Goal: Task Accomplishment & Management: Use online tool/utility

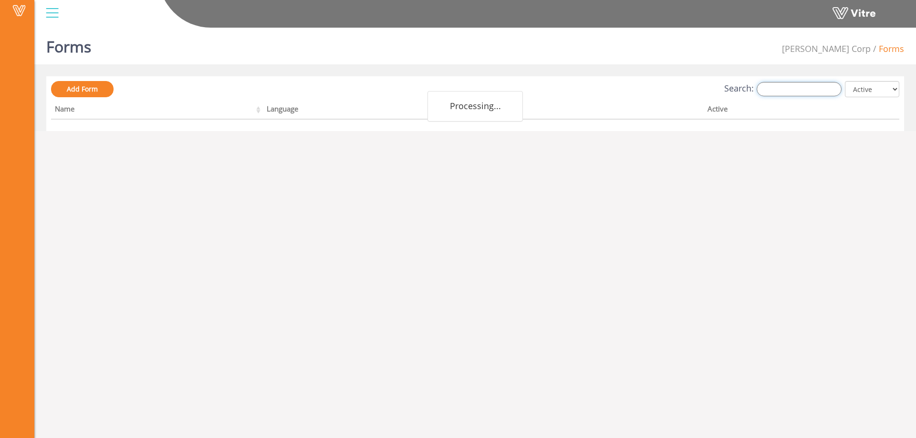
click at [797, 88] on input "Search:" at bounding box center [799, 89] width 85 height 14
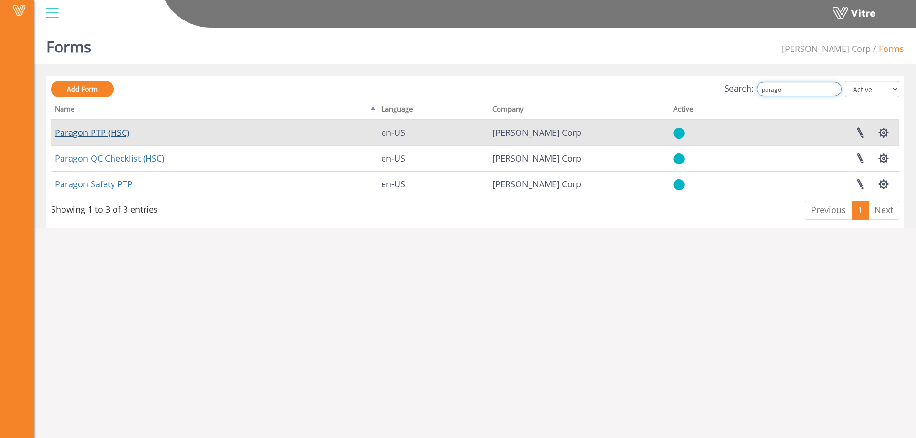
type input "parago"
click at [88, 135] on link "Paragon PTP (HSC)" at bounding box center [92, 132] width 74 height 11
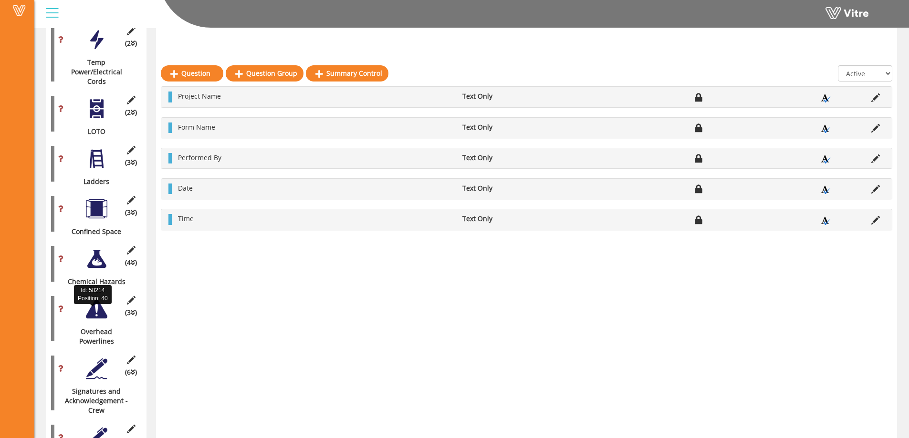
scroll to position [1459, 0]
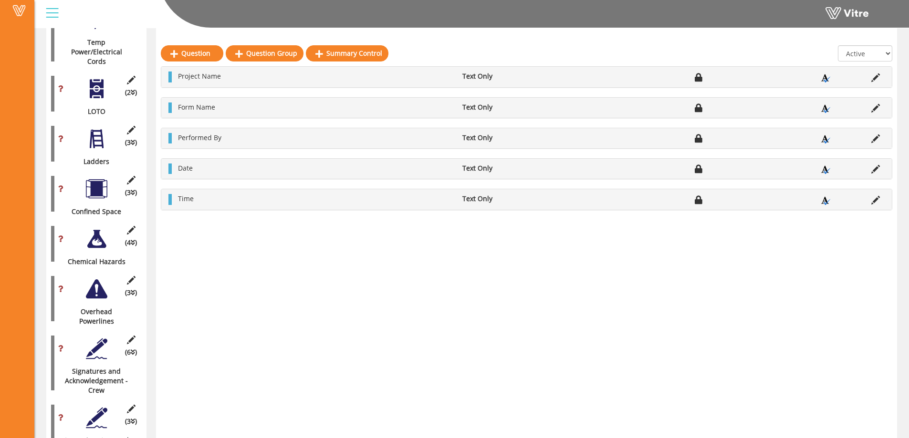
click at [93, 338] on div at bounding box center [96, 348] width 21 height 21
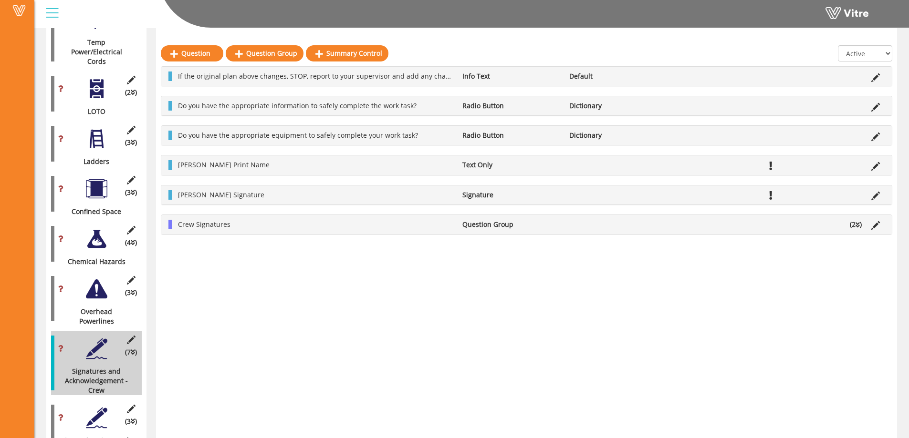
click at [734, 227] on ul "Crew Signatures Question Group (2 )" at bounding box center [528, 225] width 711 height 10
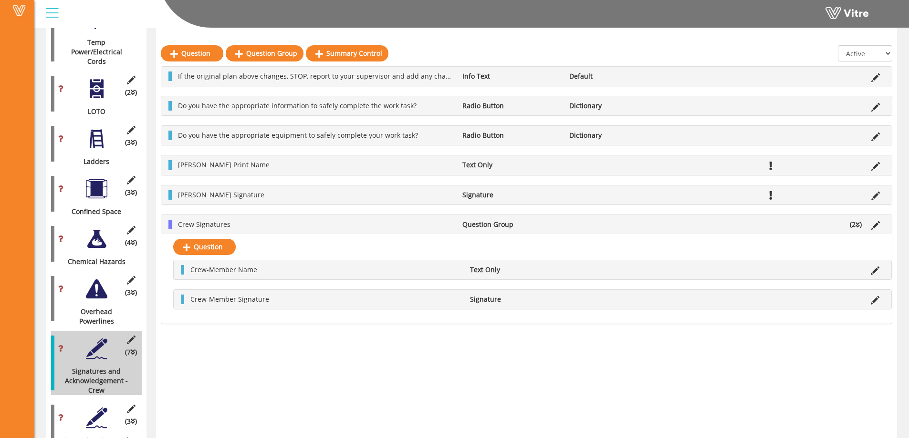
click at [727, 227] on ul "Crew Signatures Question Group (2 )" at bounding box center [528, 225] width 711 height 10
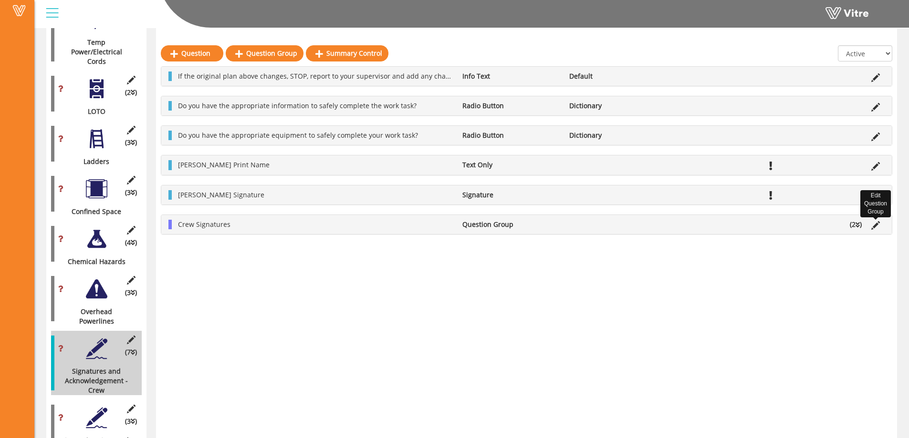
click at [876, 224] on icon at bounding box center [875, 225] width 9 height 9
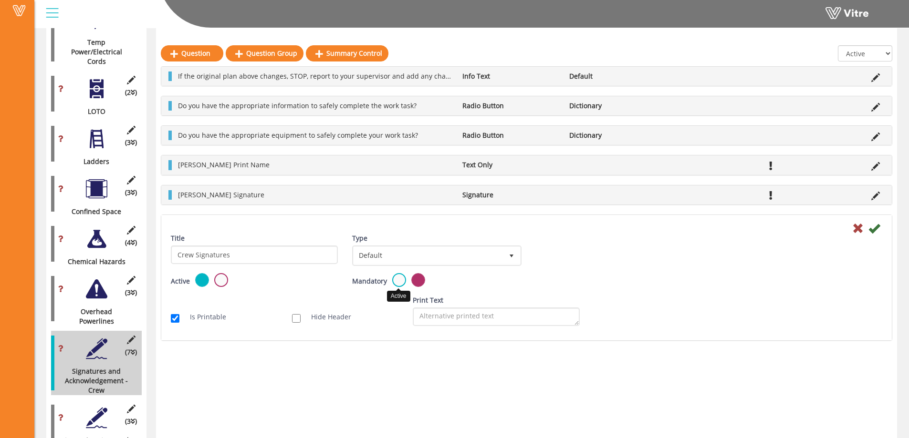
click at [396, 279] on label at bounding box center [399, 280] width 14 height 14
click at [0, 0] on input "radio" at bounding box center [0, 0] width 0 height 0
click at [875, 229] on icon at bounding box center [873, 228] width 11 height 11
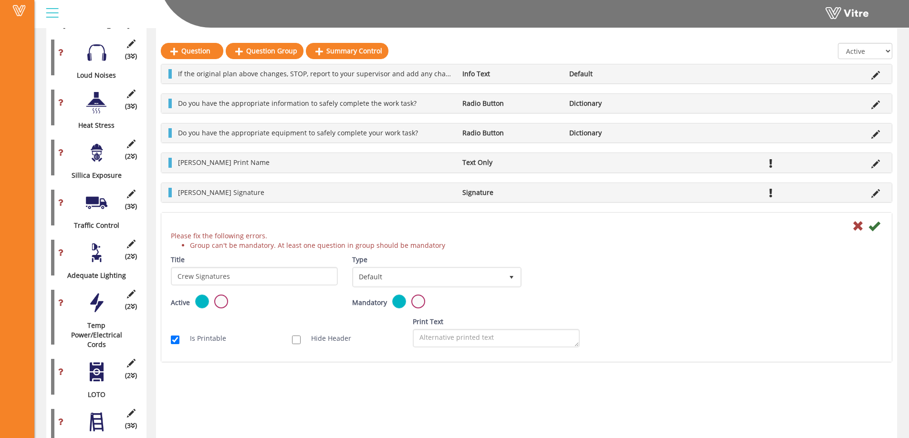
scroll to position [1173, 0]
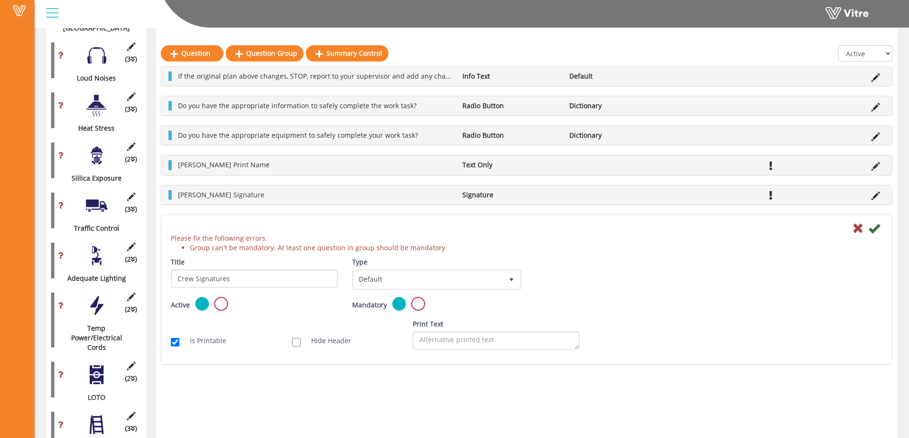
click at [854, 230] on icon at bounding box center [857, 228] width 11 height 11
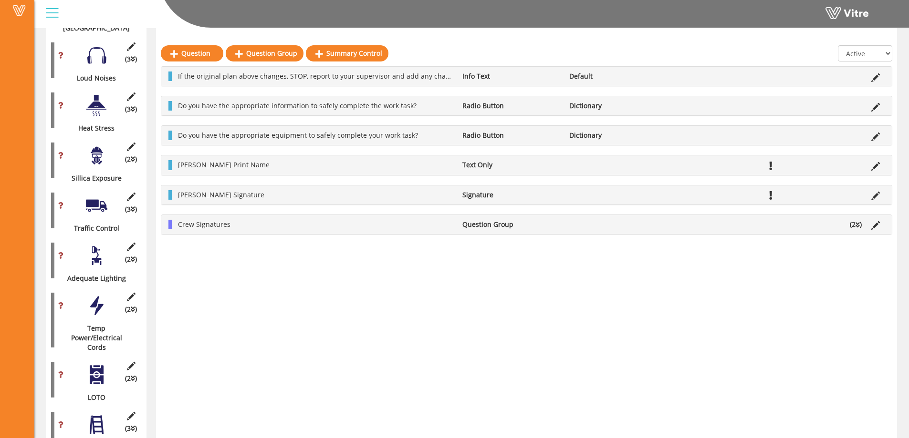
click at [856, 226] on icon at bounding box center [857, 225] width 4 height 7
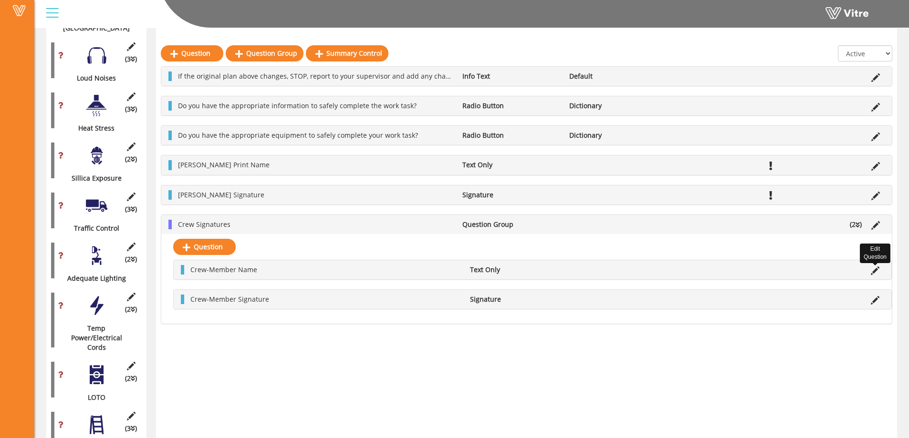
click at [872, 269] on icon at bounding box center [875, 271] width 9 height 9
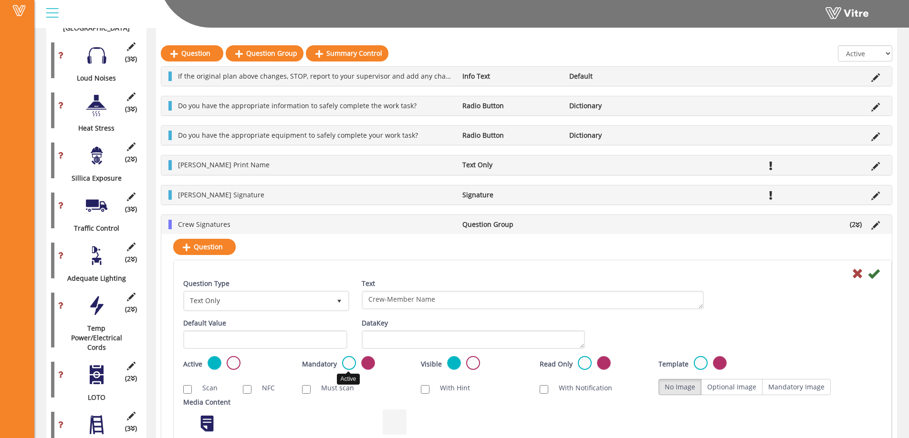
click at [351, 367] on label at bounding box center [349, 363] width 14 height 14
click at [0, 0] on input "radio" at bounding box center [0, 0] width 0 height 0
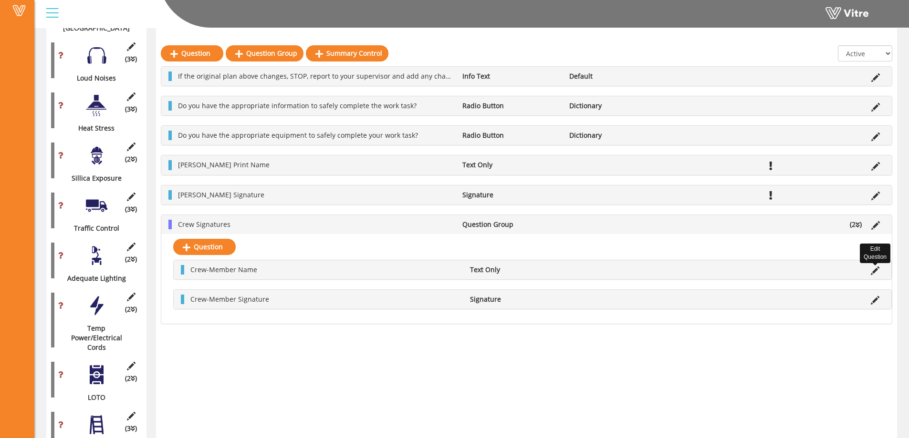
click at [872, 272] on icon at bounding box center [875, 271] width 9 height 9
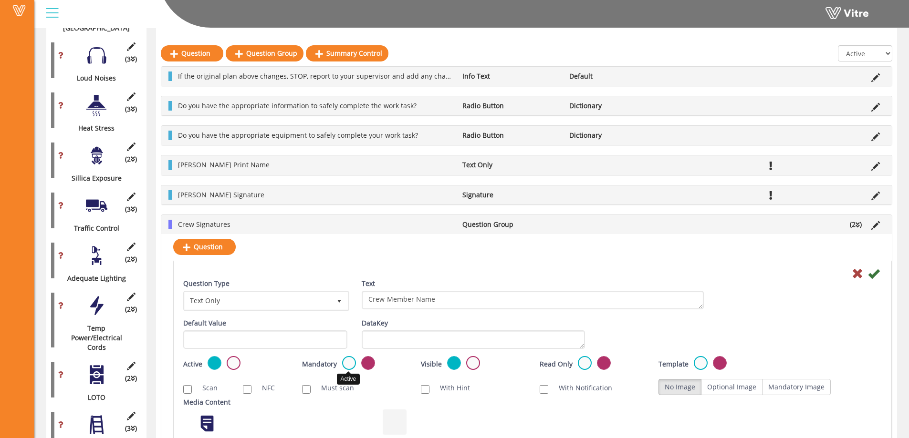
click at [352, 364] on label at bounding box center [349, 363] width 14 height 14
click at [0, 0] on input "radio" at bounding box center [0, 0] width 0 height 0
click at [873, 275] on icon at bounding box center [873, 273] width 11 height 11
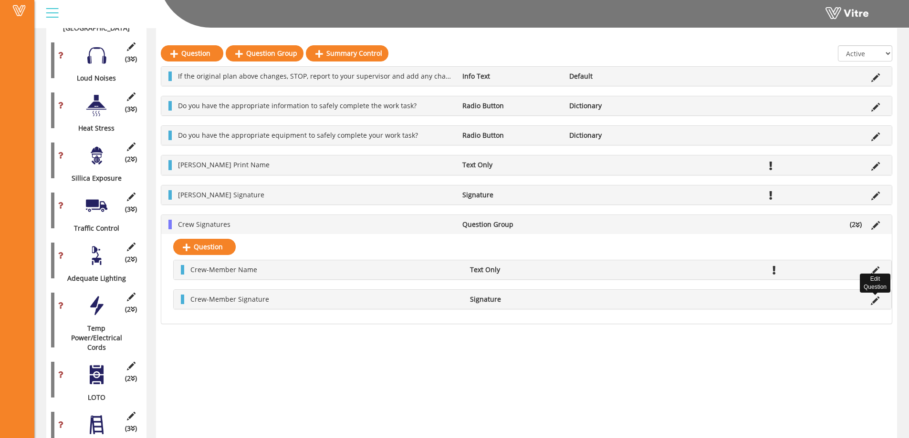
click at [873, 303] on icon at bounding box center [875, 301] width 9 height 9
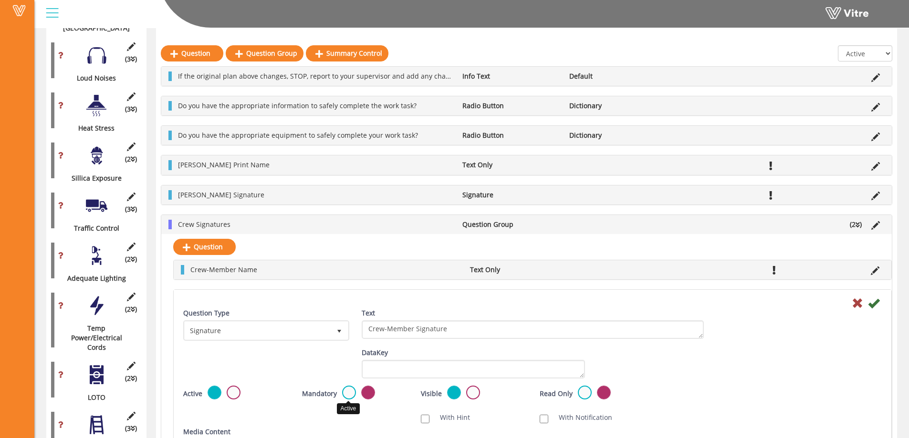
click at [348, 391] on label at bounding box center [349, 393] width 14 height 14
click at [0, 0] on input "radio" at bounding box center [0, 0] width 0 height 0
click at [873, 304] on icon at bounding box center [873, 303] width 11 height 11
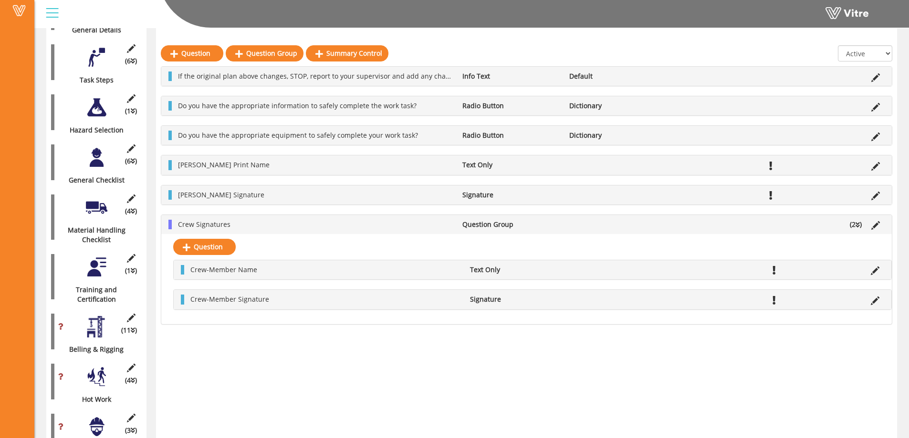
scroll to position [0, 0]
